Goal: Task Accomplishment & Management: Use online tool/utility

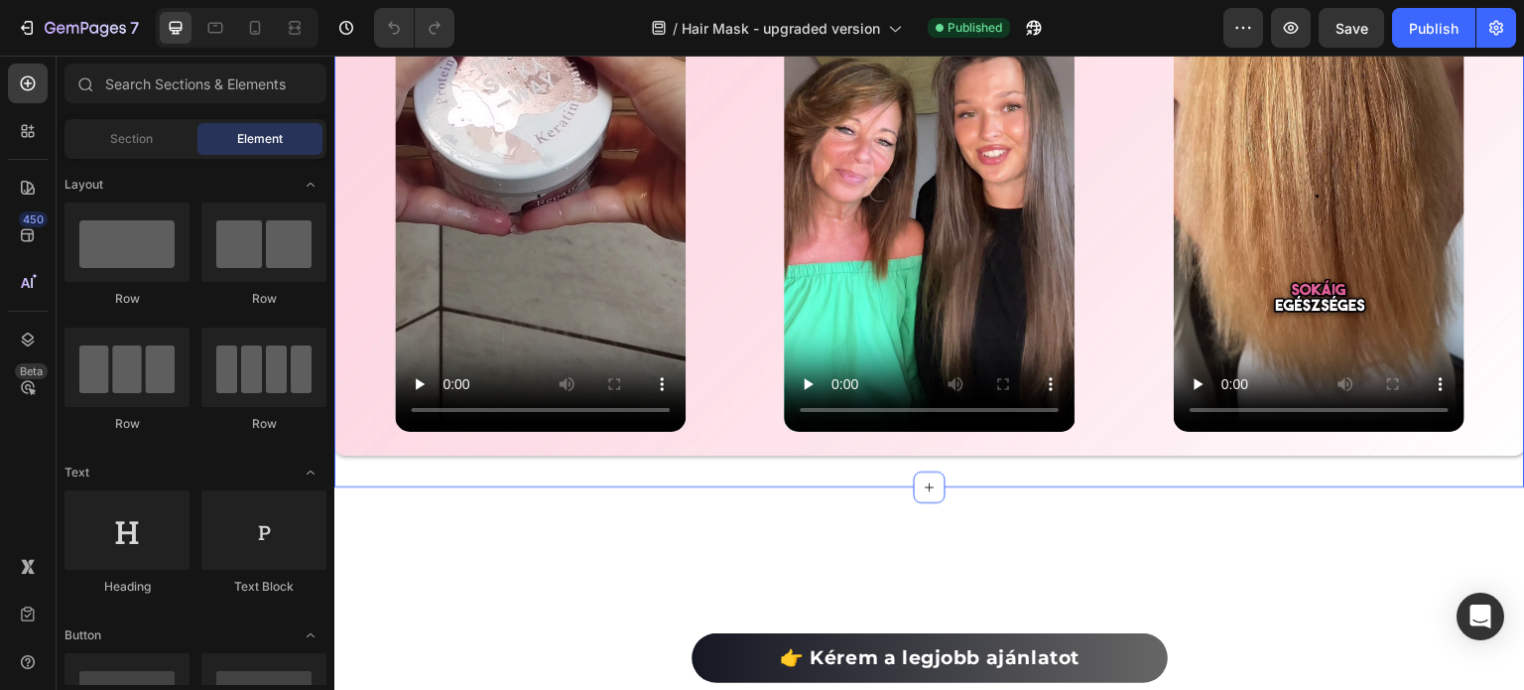
scroll to position [4663, 0]
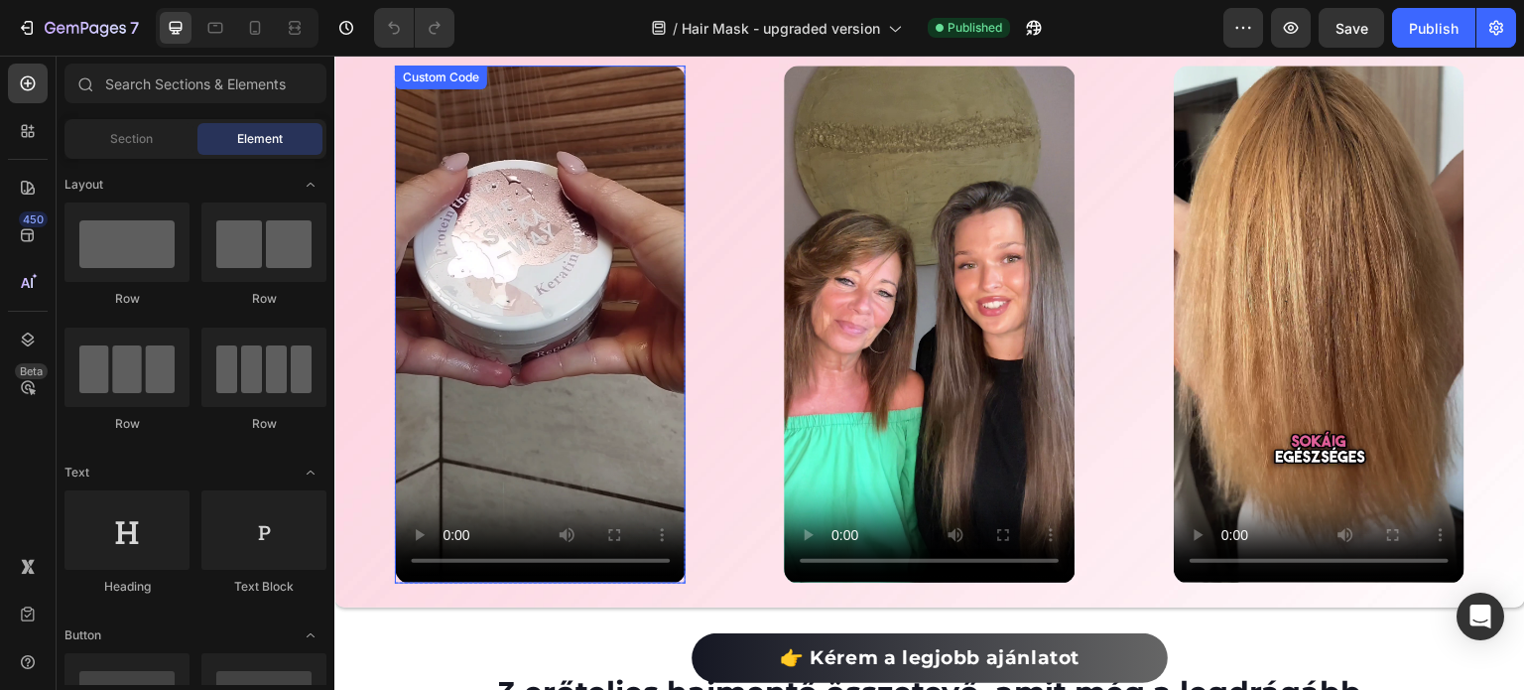
drag, startPoint x: 472, startPoint y: 389, endPoint x: 444, endPoint y: 455, distance: 72.0
click at [472, 389] on video at bounding box center [540, 323] width 291 height 517
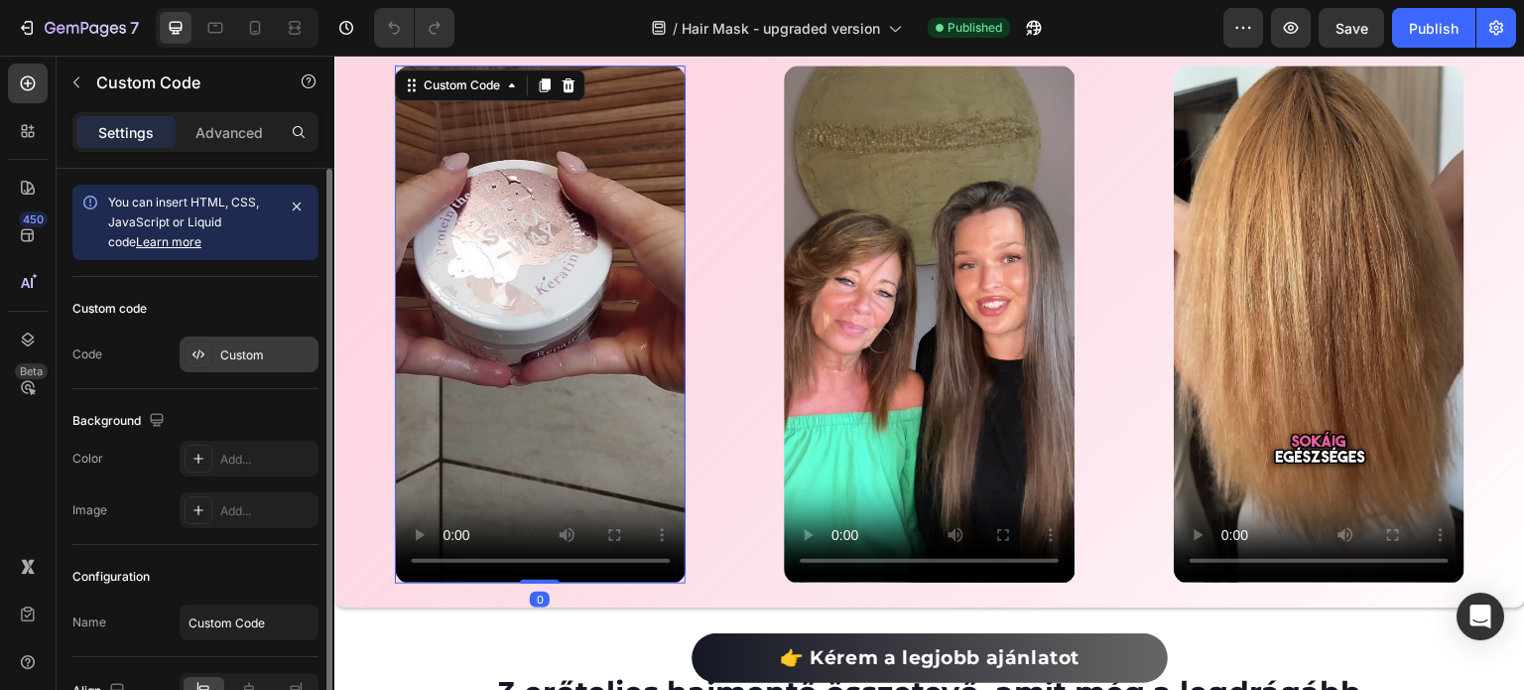
click at [257, 364] on div "Custom" at bounding box center [249, 354] width 139 height 36
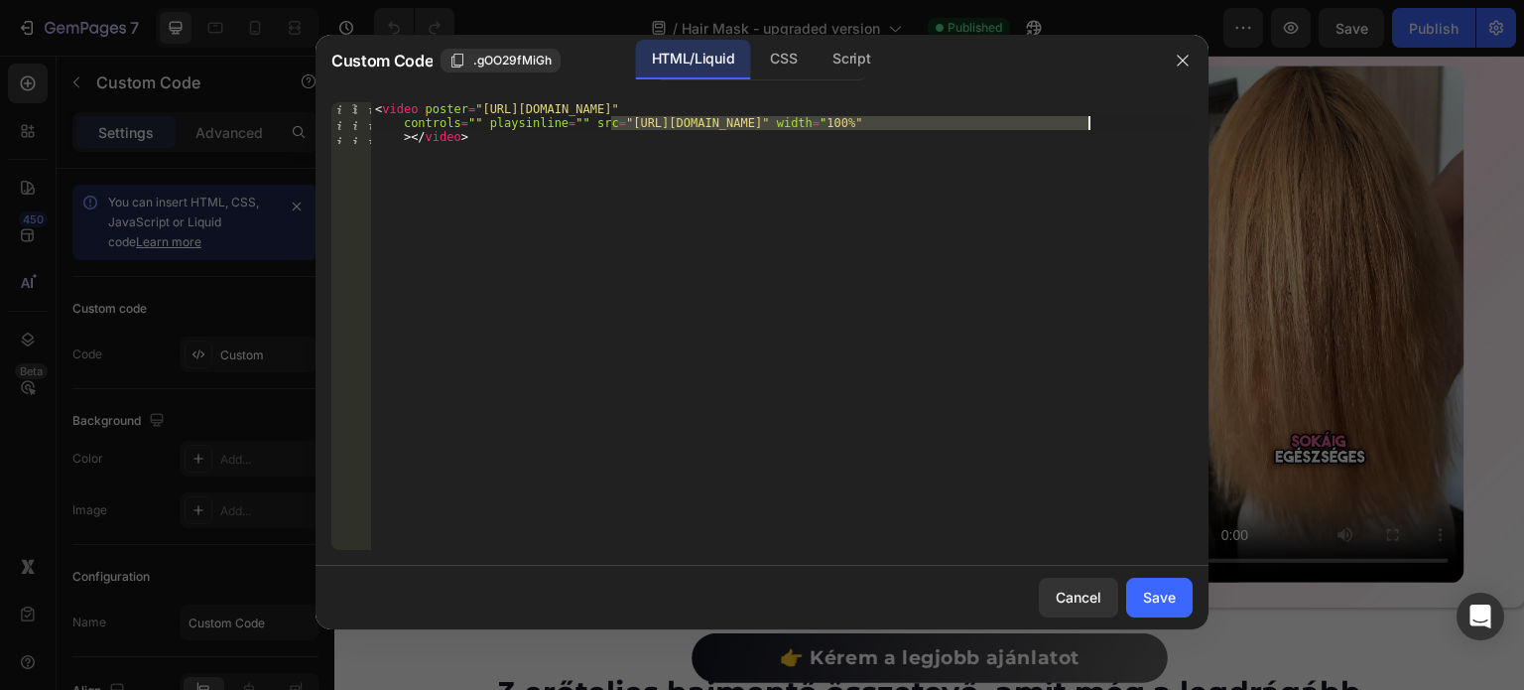
drag, startPoint x: 607, startPoint y: 125, endPoint x: 1083, endPoint y: 122, distance: 476.2
click at [1083, 122] on div "< video poster = "https://cdn.shopify.com/s/files/1/0492/9470/4796/files/vlcsna…" at bounding box center [782, 367] width 822 height 531
click at [607, 124] on div "< video poster = "https://cdn.shopify.com/s/files/1/0492/9470/4796/files/vlcsna…" at bounding box center [782, 325] width 822 height 447
drag, startPoint x: 611, startPoint y: 121, endPoint x: 1086, endPoint y: 127, distance: 475.3
click at [1086, 127] on div "< video poster = "https://cdn.shopify.com/s/files/1/0492/9470/4796/files/vlcsna…" at bounding box center [782, 367] width 822 height 531
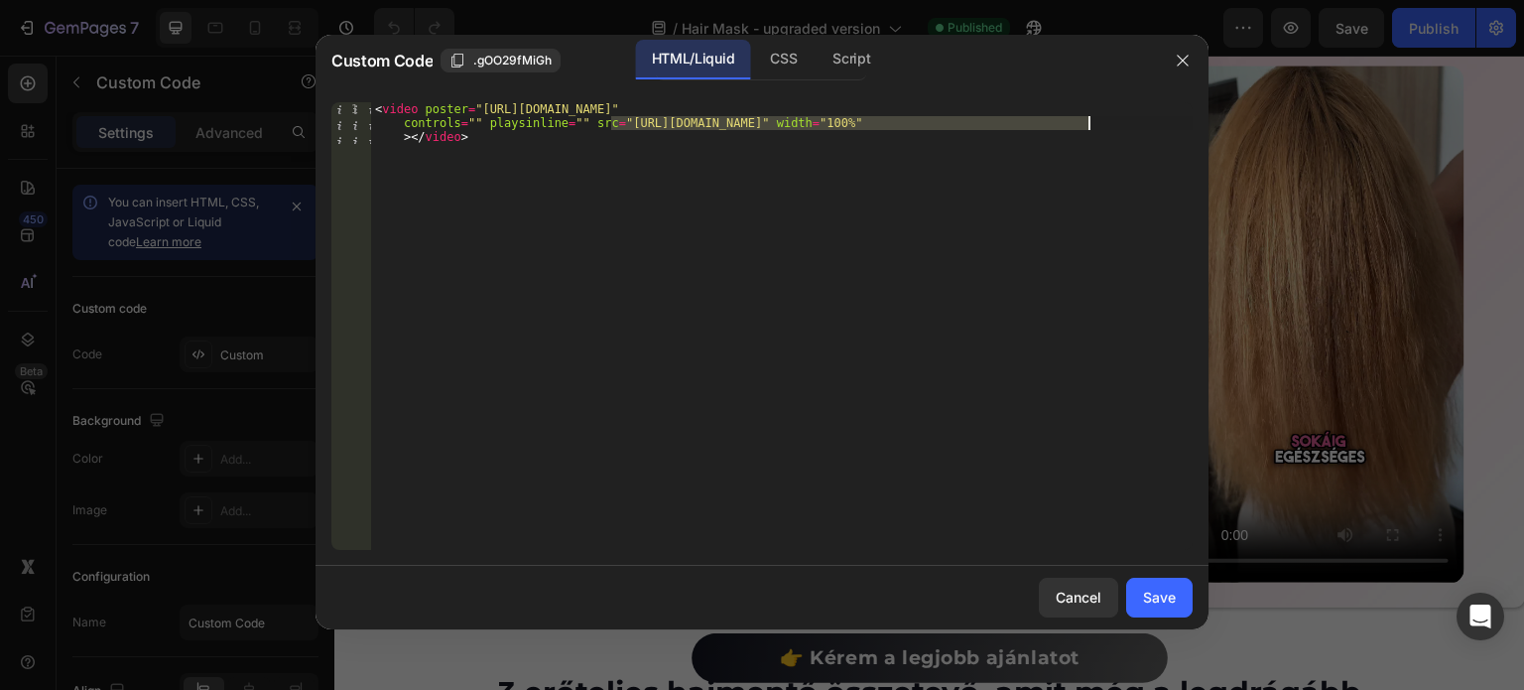
paste textarea "afc27b4fdc1f47d593ffc9898be15d18"
type textarea "<video poster="https://cdn.shopify.com/s/files/1/0492/9470/4796/files/vlcsnap-2…"
click at [1170, 598] on div "Save" at bounding box center [1159, 596] width 33 height 21
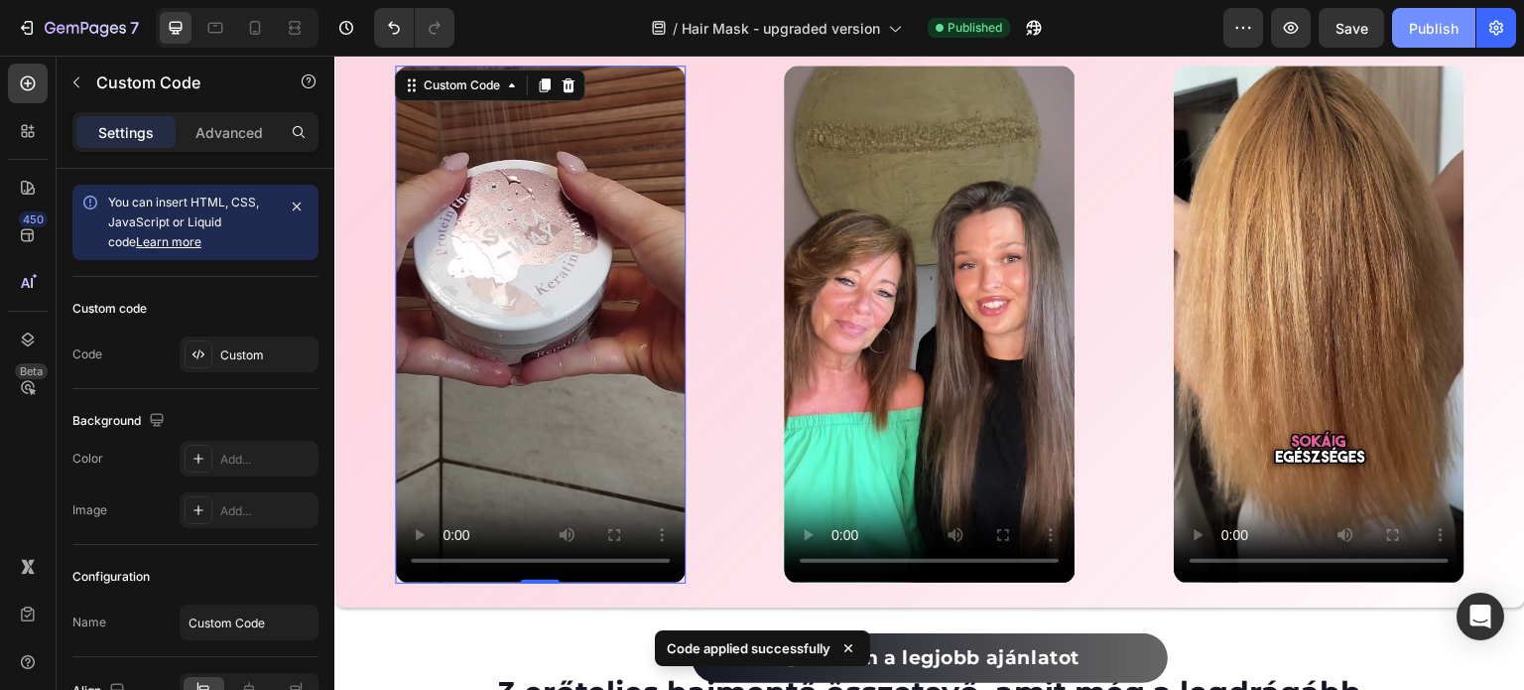
click at [1437, 29] on div "Publish" at bounding box center [1434, 28] width 50 height 21
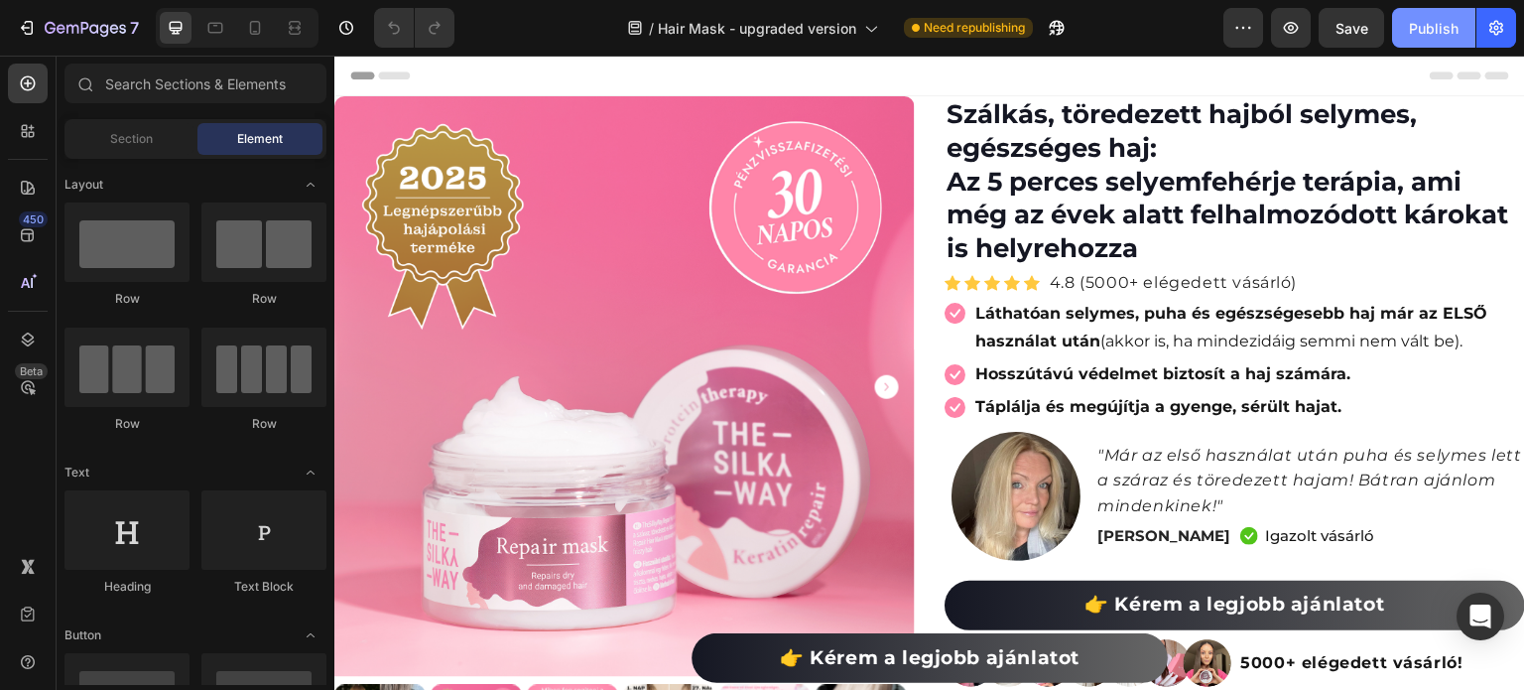
click at [1418, 36] on div "Publish" at bounding box center [1434, 28] width 50 height 21
